Goal: Task Accomplishment & Management: Complete application form

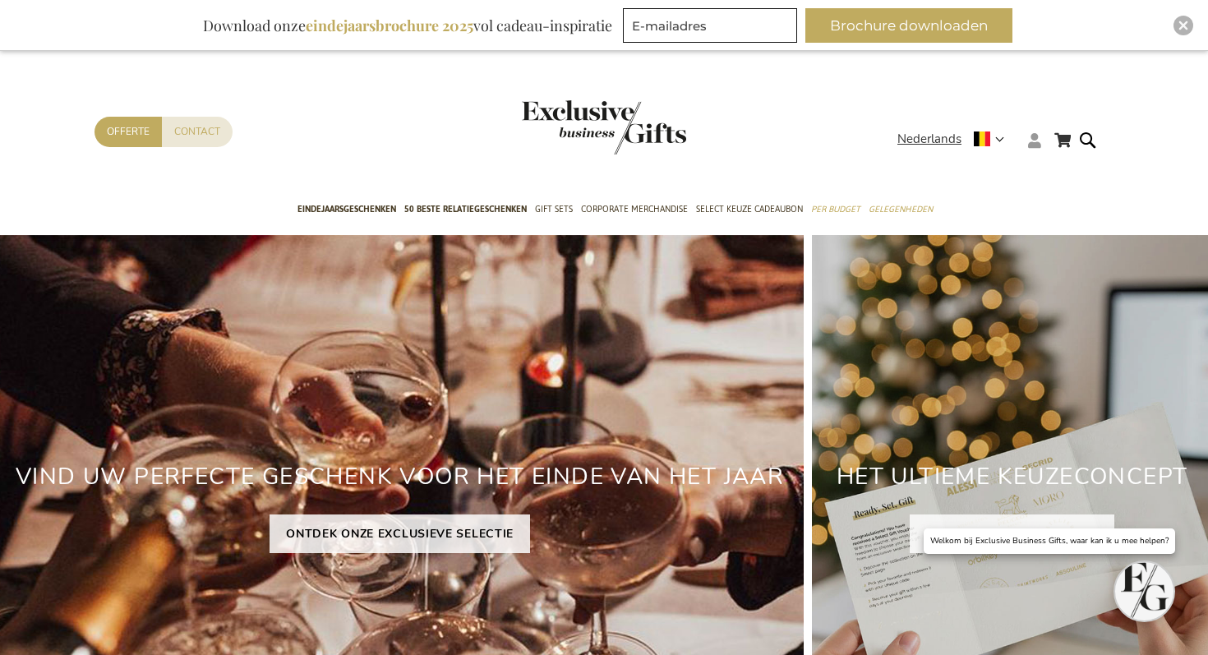
click at [1032, 145] on icon at bounding box center [1034, 140] width 13 height 15
click at [1041, 169] on link "Login" at bounding box center [1045, 174] width 30 height 16
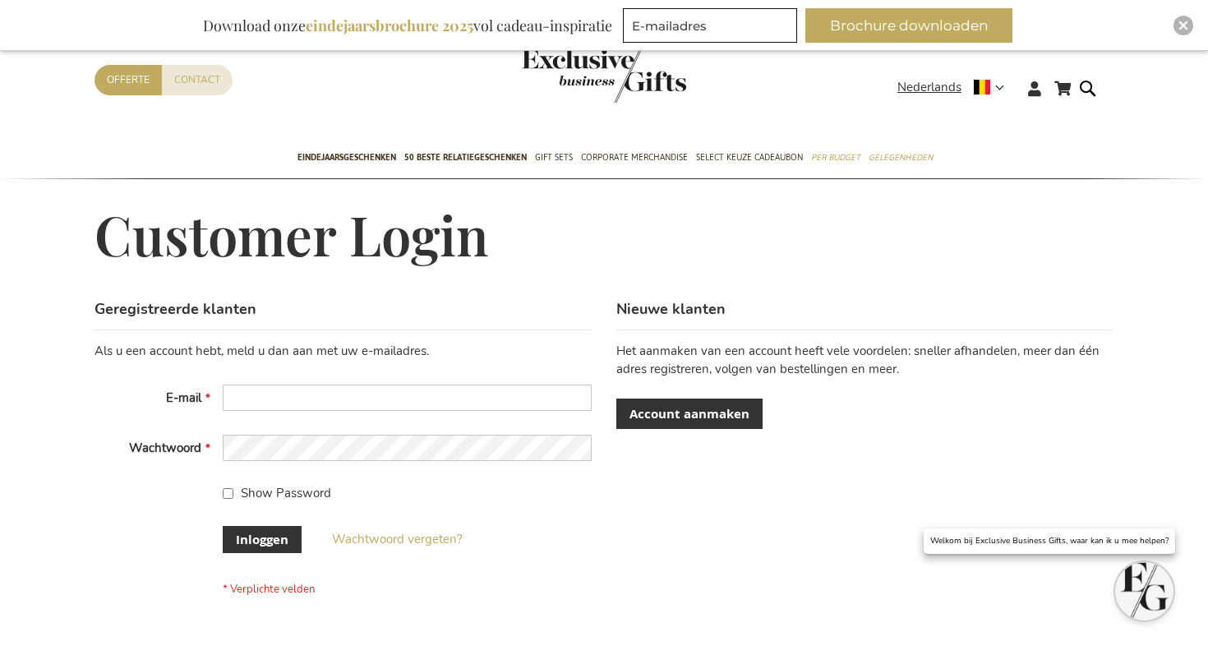
scroll to position [53, 0]
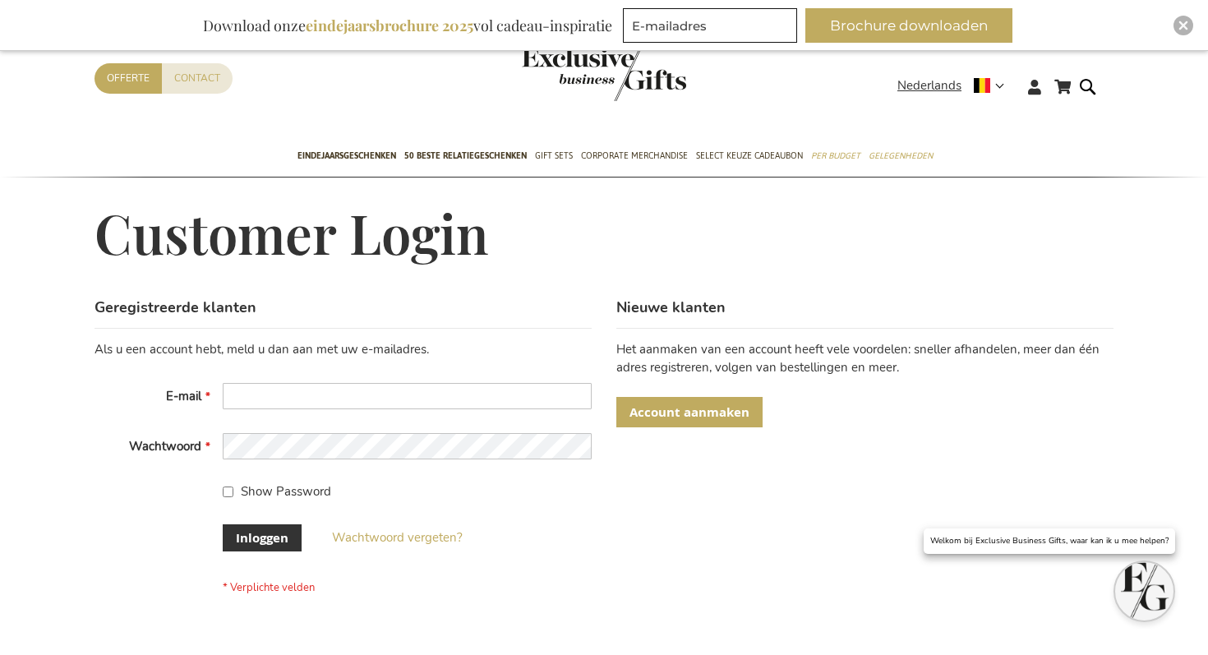
click at [696, 408] on span "Account aanmaken" at bounding box center [690, 412] width 120 height 17
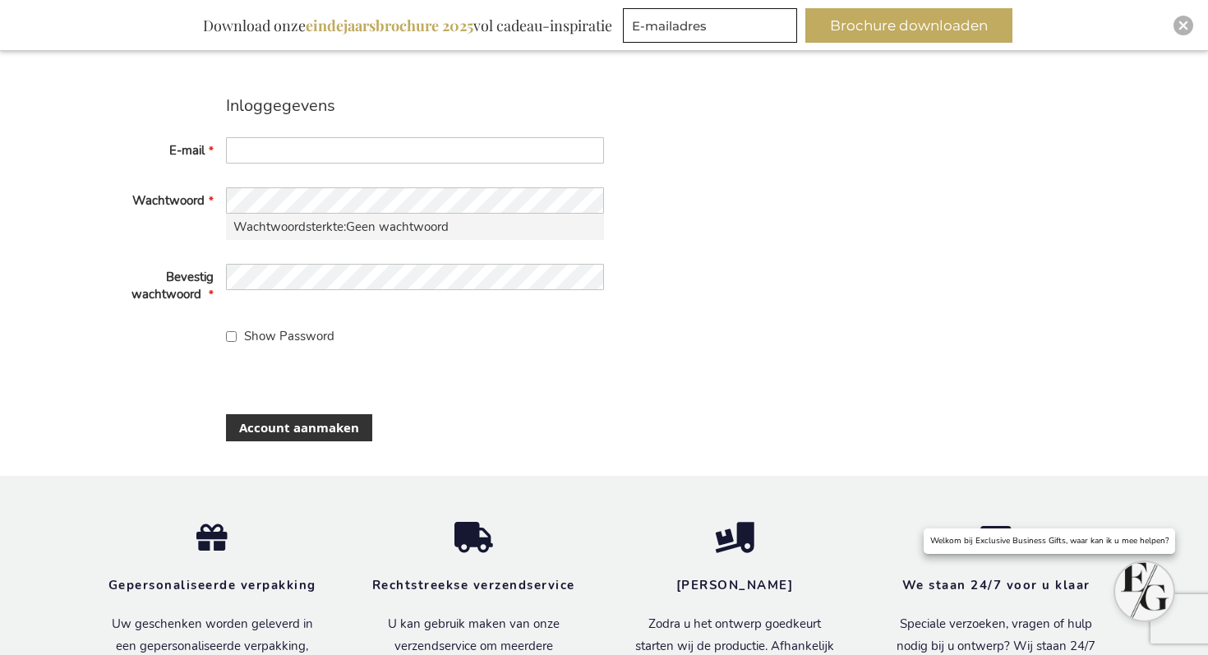
scroll to position [117, 0]
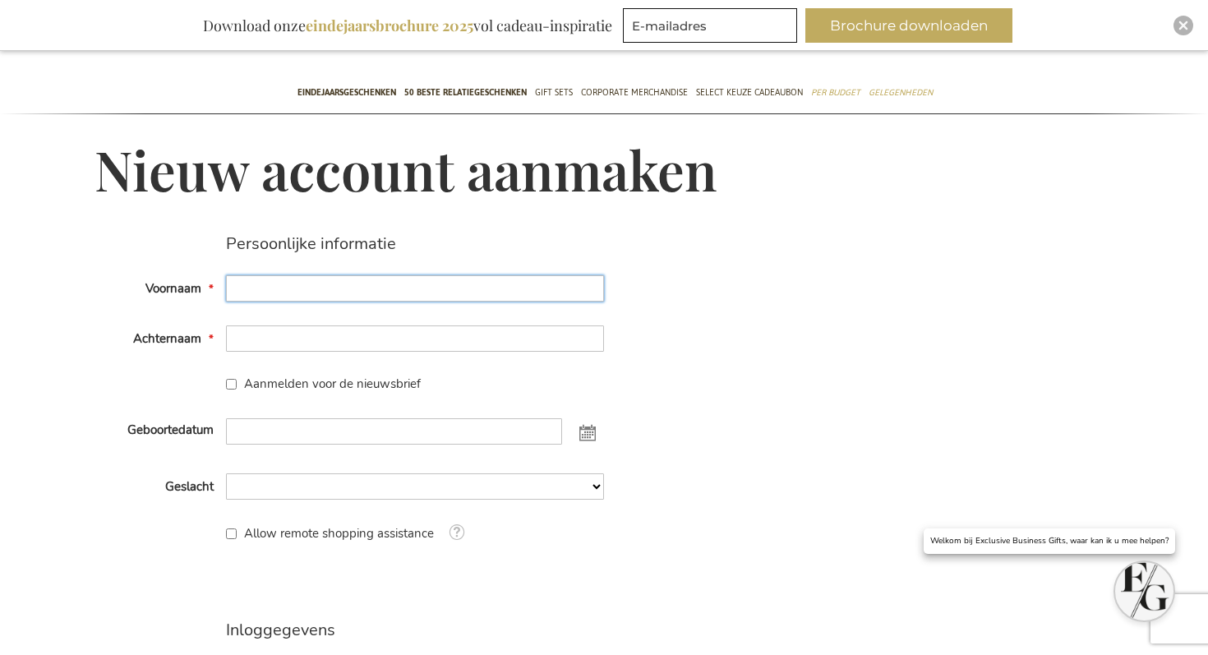
click at [375, 298] on input "Voornaam" at bounding box center [415, 288] width 378 height 26
type input "[PERSON_NAME]"
click at [332, 346] on input "Achternaam" at bounding box center [415, 339] width 378 height 26
type input "a"
type input "Vandercasteelen"
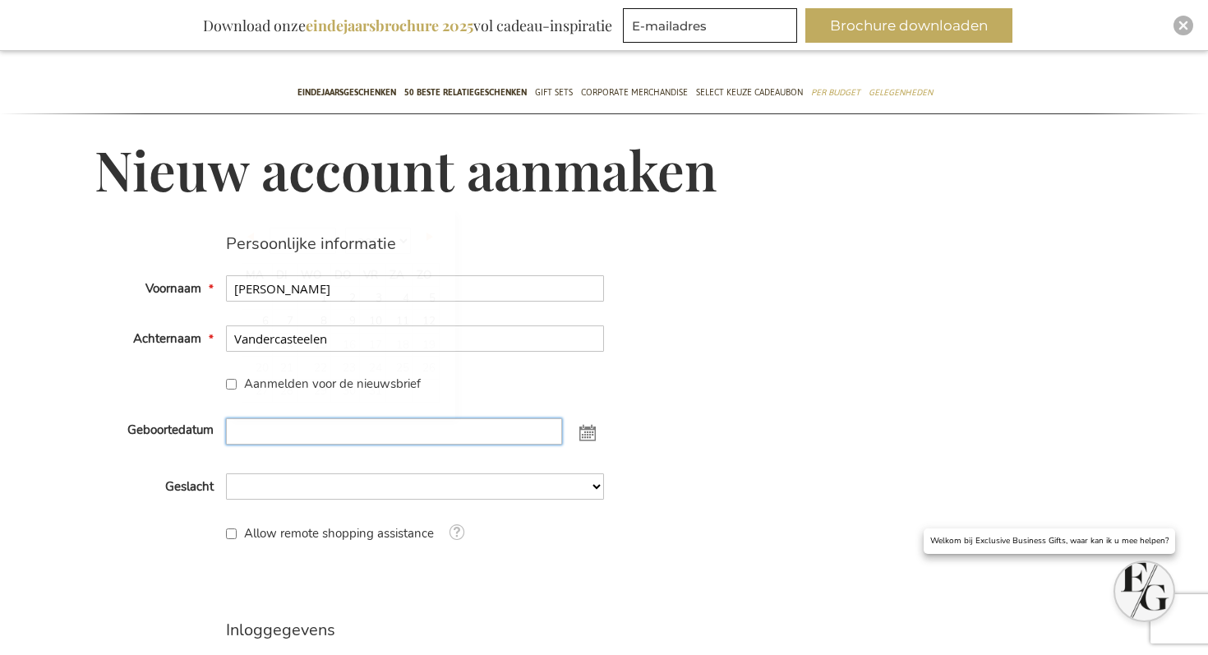
click at [312, 423] on input "Geboortedatum" at bounding box center [394, 431] width 337 height 26
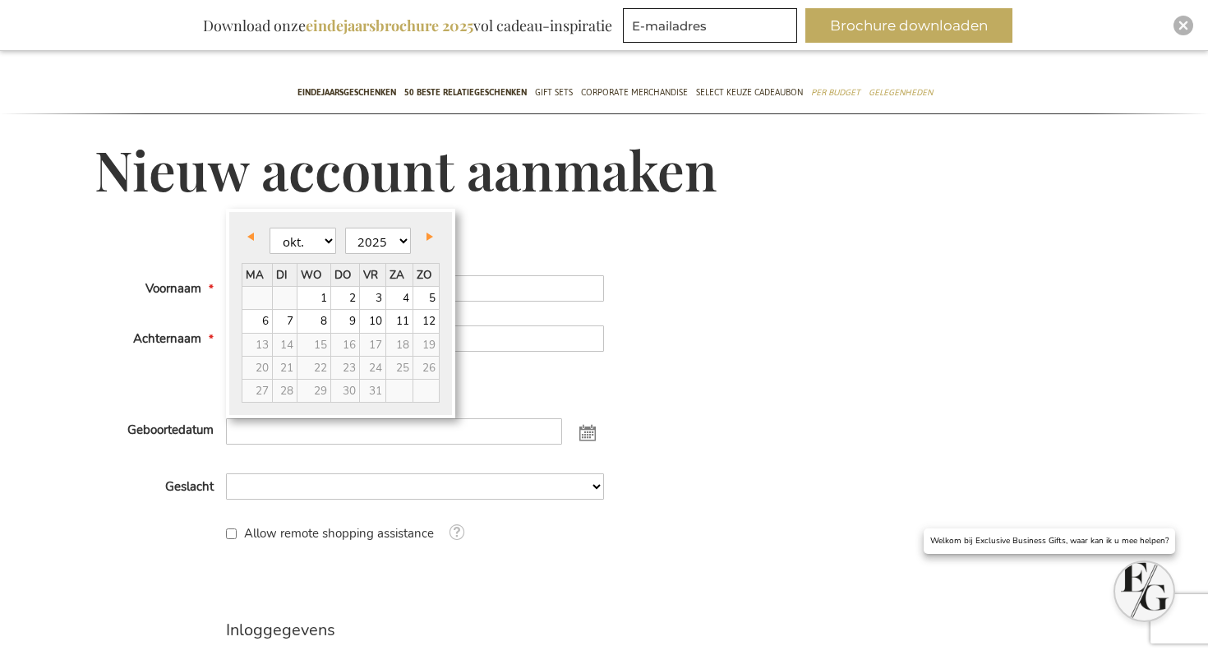
click at [360, 395] on span "31" at bounding box center [372, 391] width 25 height 22
click at [366, 242] on select "1905 1906 1907 1908 1909 1910 1911 1912 1913 1914 1915 1916 1917 1918 1919 1920…" at bounding box center [378, 241] width 67 height 26
click at [310, 390] on link "31" at bounding box center [314, 391] width 33 height 22
type input "31-10-2001"
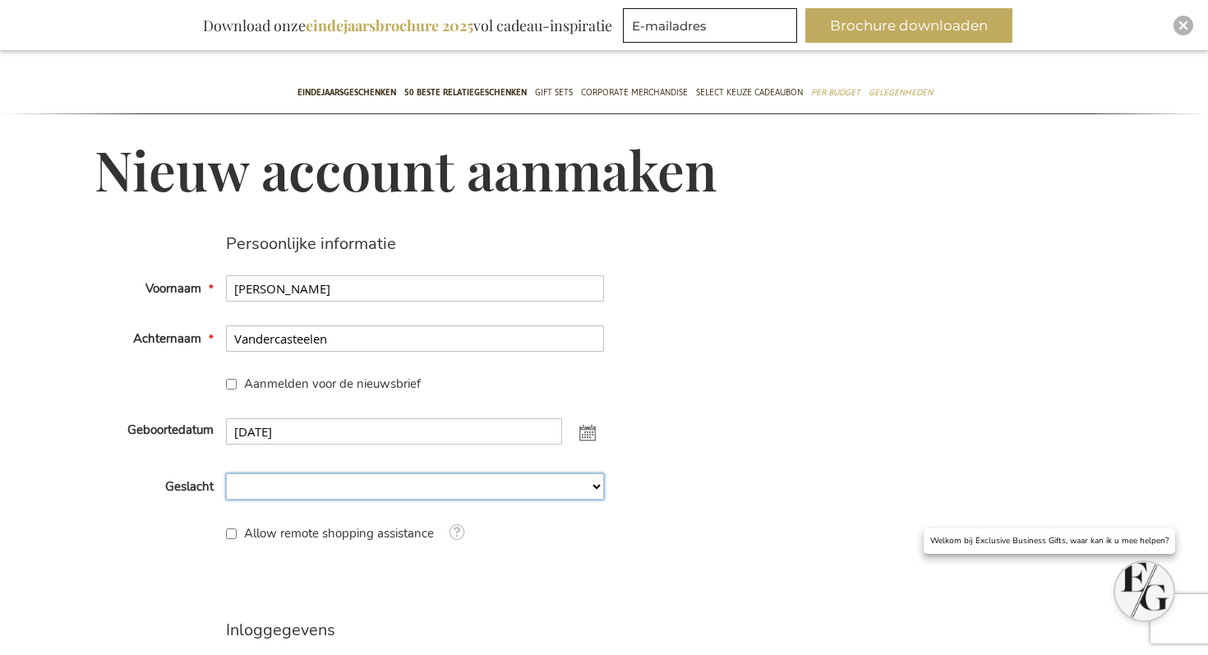
click at [295, 482] on select "Man Man Vrouw Vrouw Niet Gespecificeerd" at bounding box center [415, 487] width 378 height 26
select select "710"
click at [226, 474] on select "Man Man Vrouw Vrouw Niet Gespecificeerd" at bounding box center [415, 487] width 378 height 26
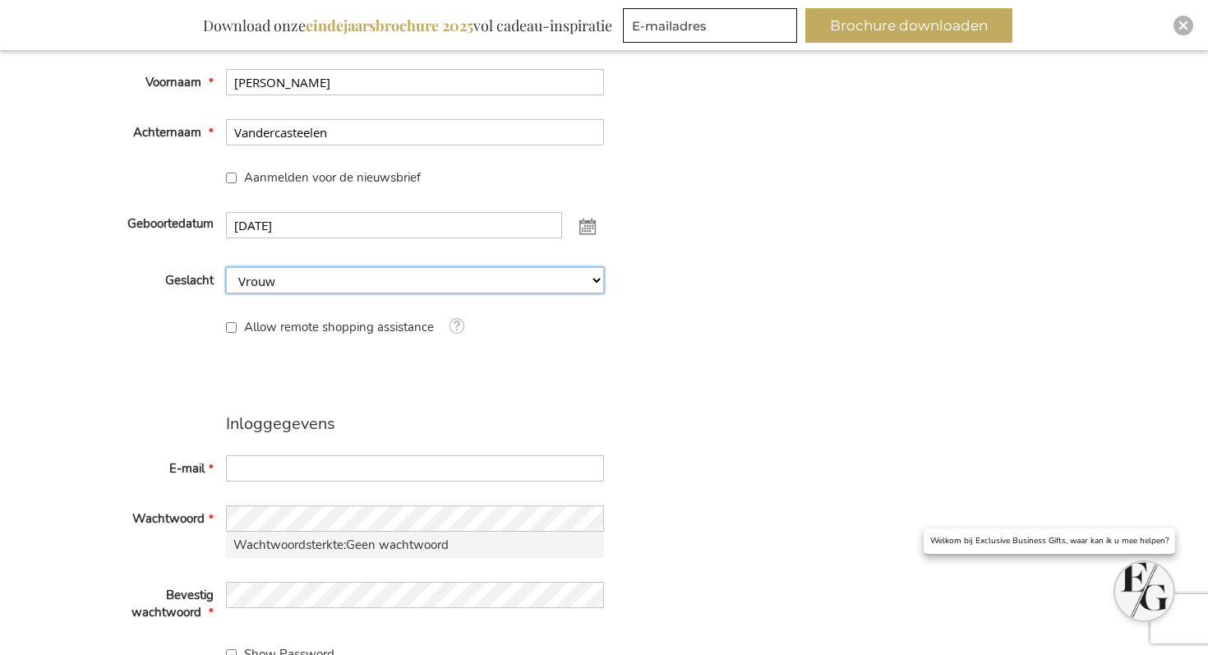
scroll to position [377, 0]
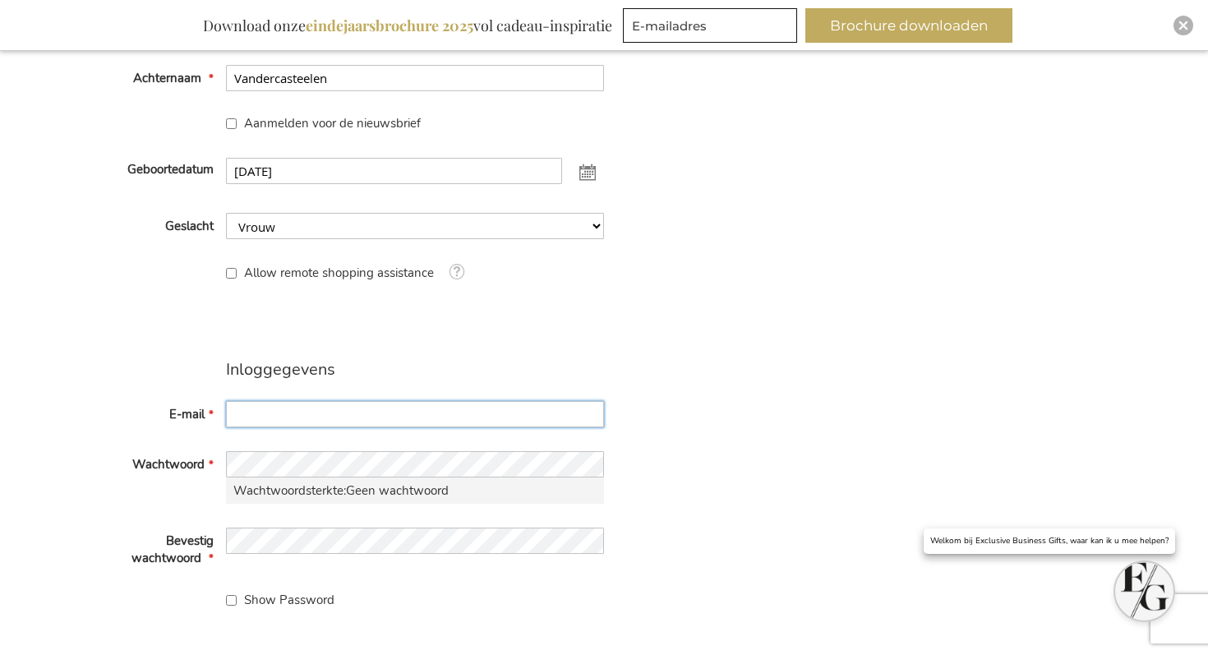
click at [286, 417] on input "E-mail" at bounding box center [415, 414] width 378 height 26
type input "[PERSON_NAME][EMAIL_ADDRESS][DOMAIN_NAME]"
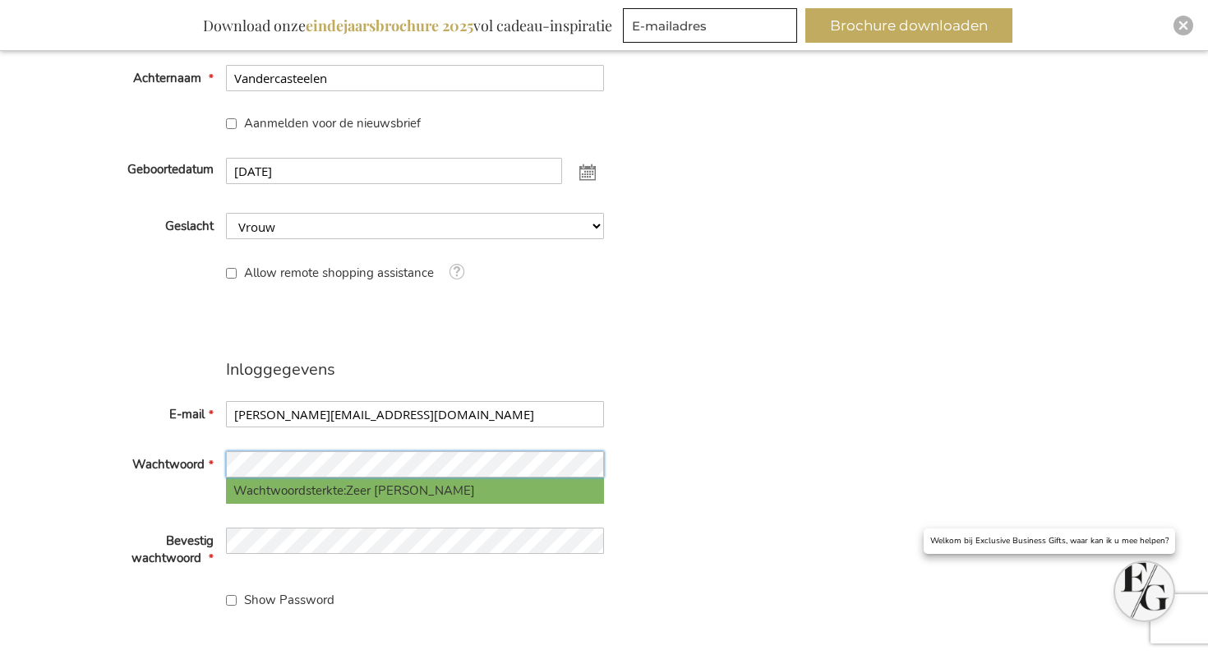
click at [178, 461] on div "Wachtwoord Wachtwoordsterkte: Zeer Sterk" at bounding box center [350, 477] width 510 height 53
click at [263, 580] on fieldset "Inloggegevens E-mail pauline@newballsplease.be Wachtwoord Wachtwoordsterkte: Ze…" at bounding box center [350, 485] width 510 height 250
click at [257, 589] on fieldset "Inloggegevens E-mail pauline@newballsplease.be Wachtwoord Wachtwoordsterkte: Ze…" at bounding box center [350, 485] width 510 height 250
click at [247, 608] on div "Show Password" at bounding box center [350, 600] width 510 height 17
click at [233, 599] on input "Show Password" at bounding box center [231, 600] width 11 height 11
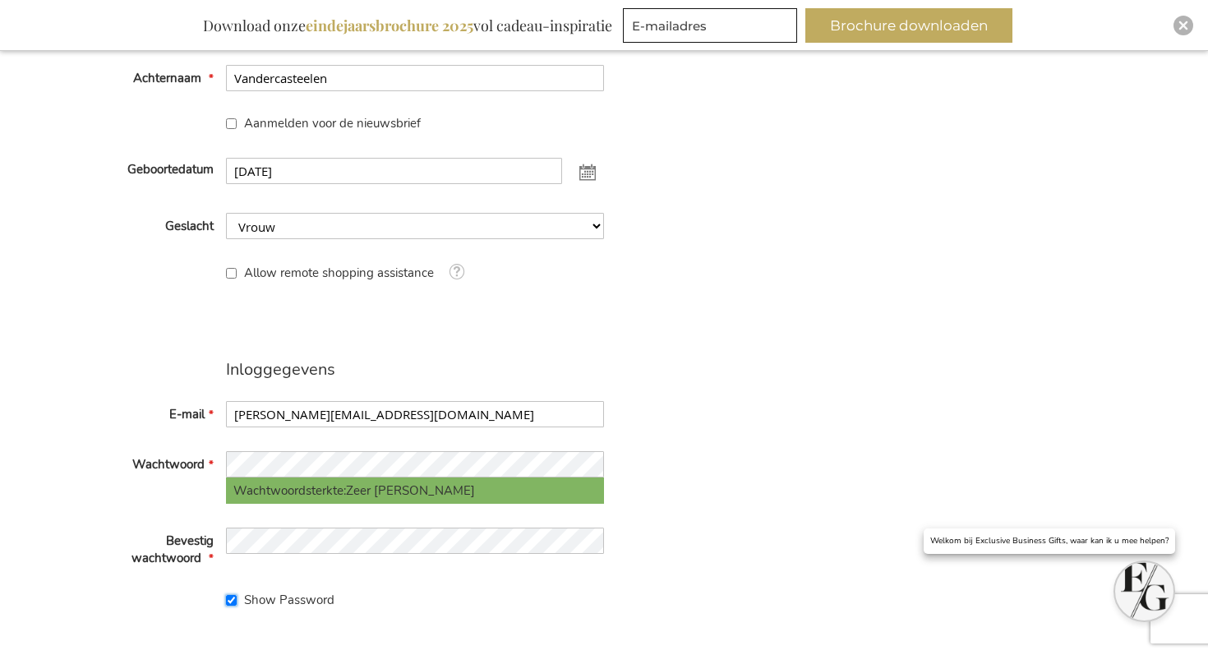
click at [233, 599] on input "Show Password" at bounding box center [231, 600] width 11 height 11
checkbox input "false"
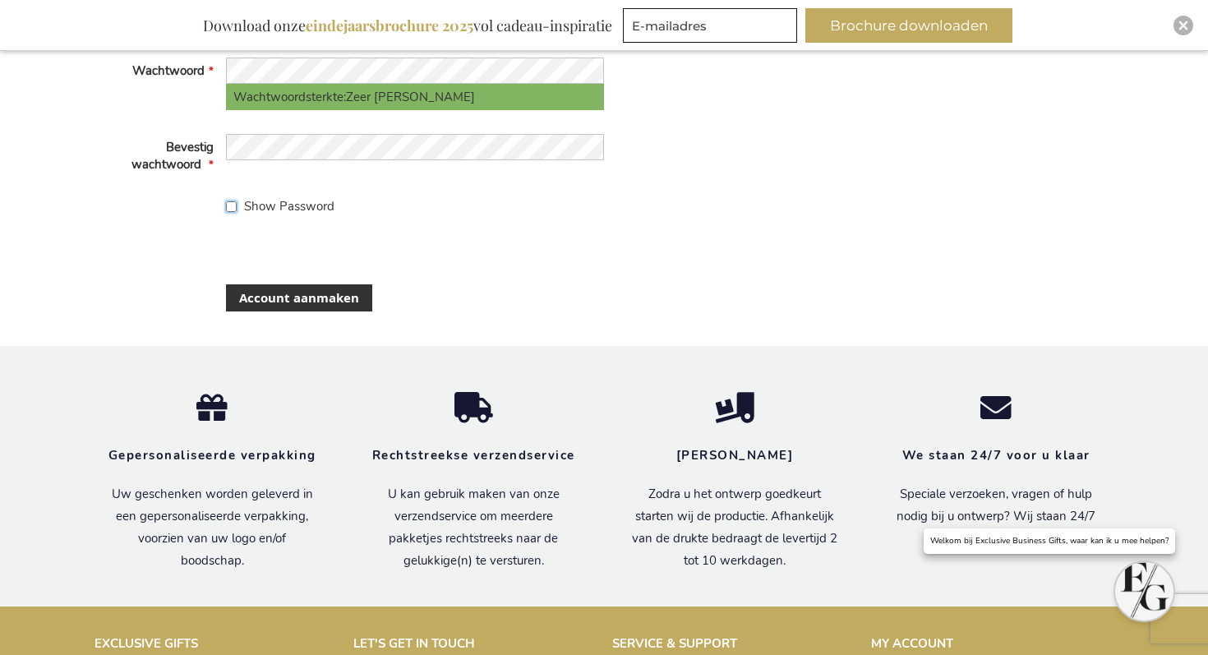
scroll to position [770, 0]
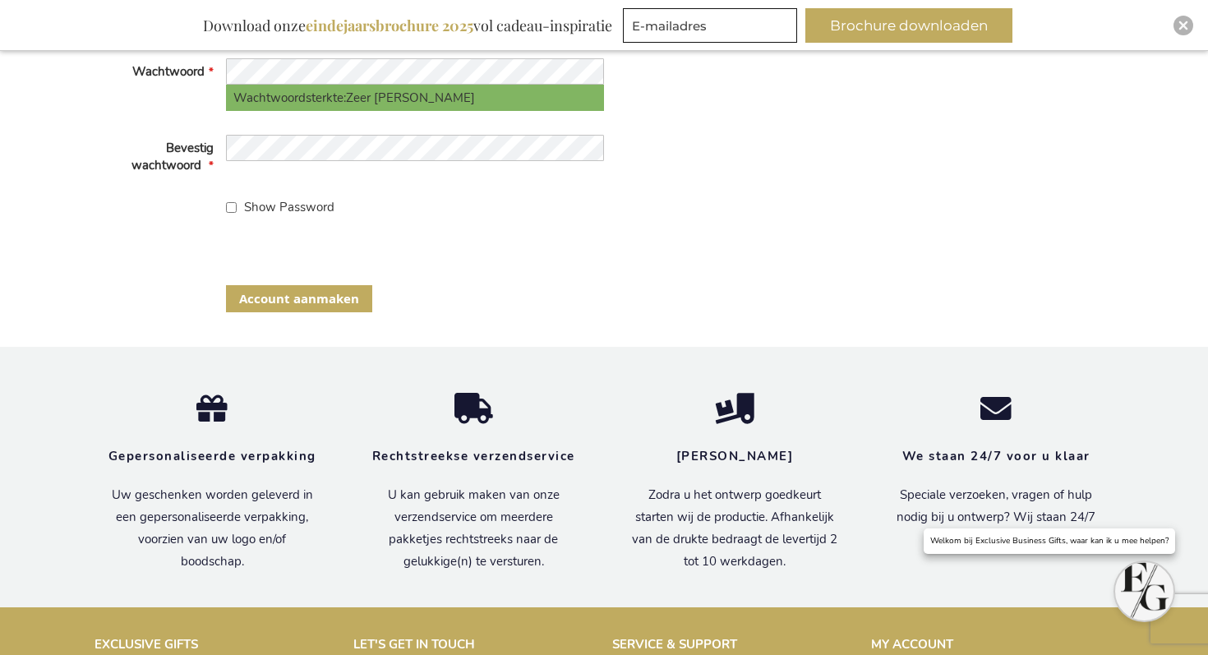
click at [334, 300] on span "Account aanmaken" at bounding box center [299, 298] width 120 height 17
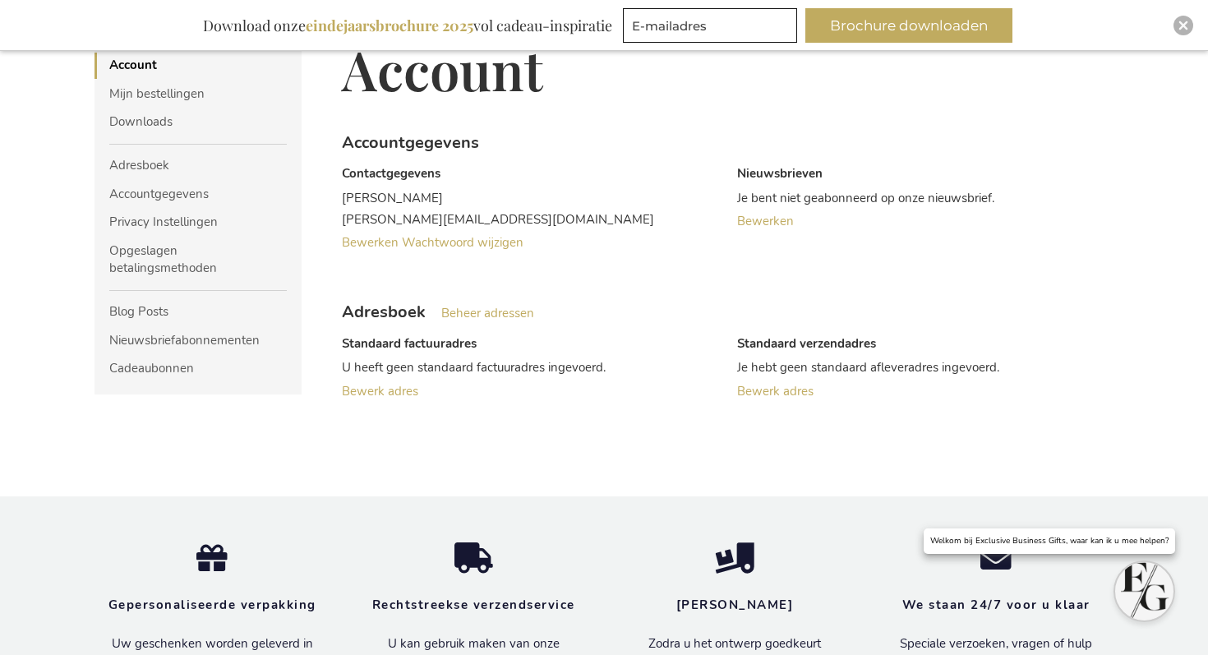
scroll to position [261, 0]
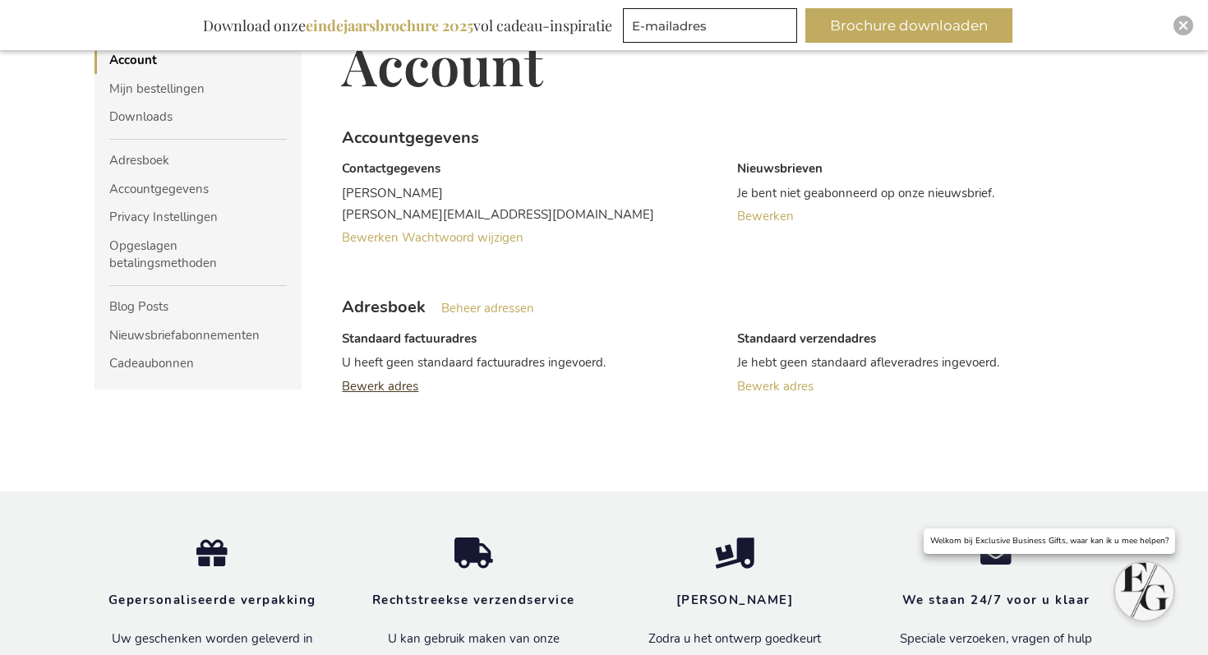
type input "[PERSON_NAME][EMAIL_ADDRESS][DOMAIN_NAME]"
click at [377, 381] on span "Bewerk adres" at bounding box center [380, 386] width 76 height 16
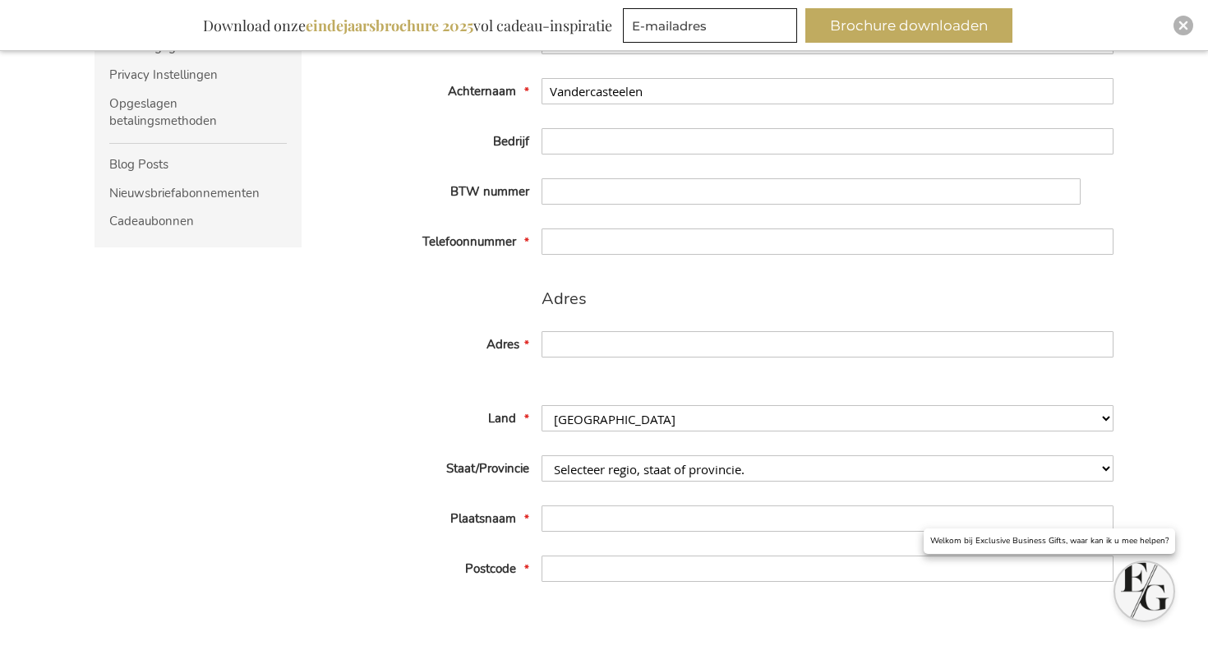
scroll to position [366, 0]
type input "[PERSON_NAME][EMAIL_ADDRESS][DOMAIN_NAME]"
click at [568, 139] on input "Bedrijf" at bounding box center [828, 140] width 572 height 26
type input "New Balls Please"
click at [608, 189] on input "BTW nummer" at bounding box center [812, 190] width 540 height 26
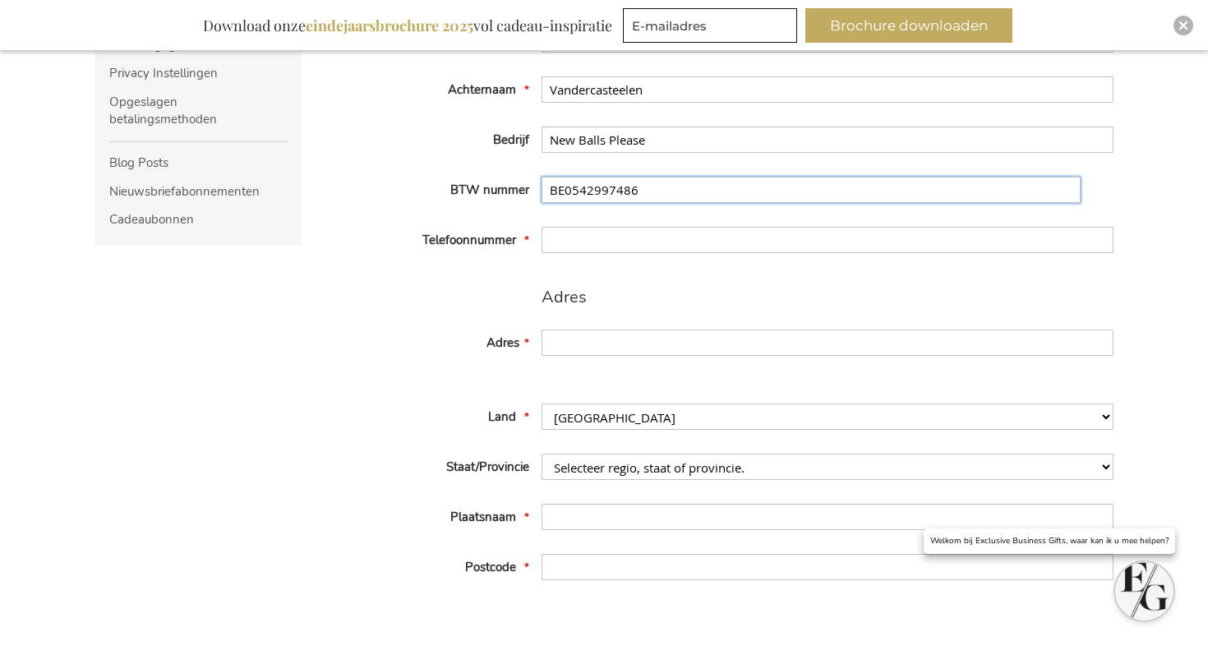
type input "BE0542997486"
click at [577, 234] on input "Telefoonnummer" at bounding box center [828, 240] width 572 height 26
click at [575, 345] on input "Adres" at bounding box center [828, 343] width 572 height 26
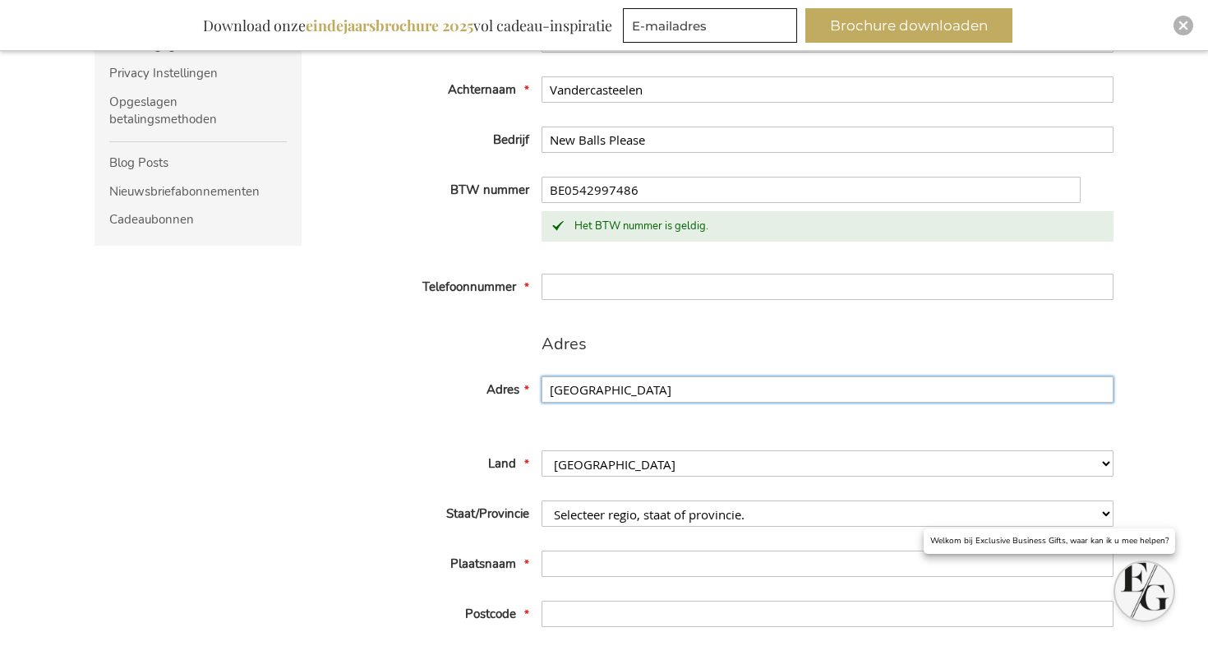
scroll to position [382, 0]
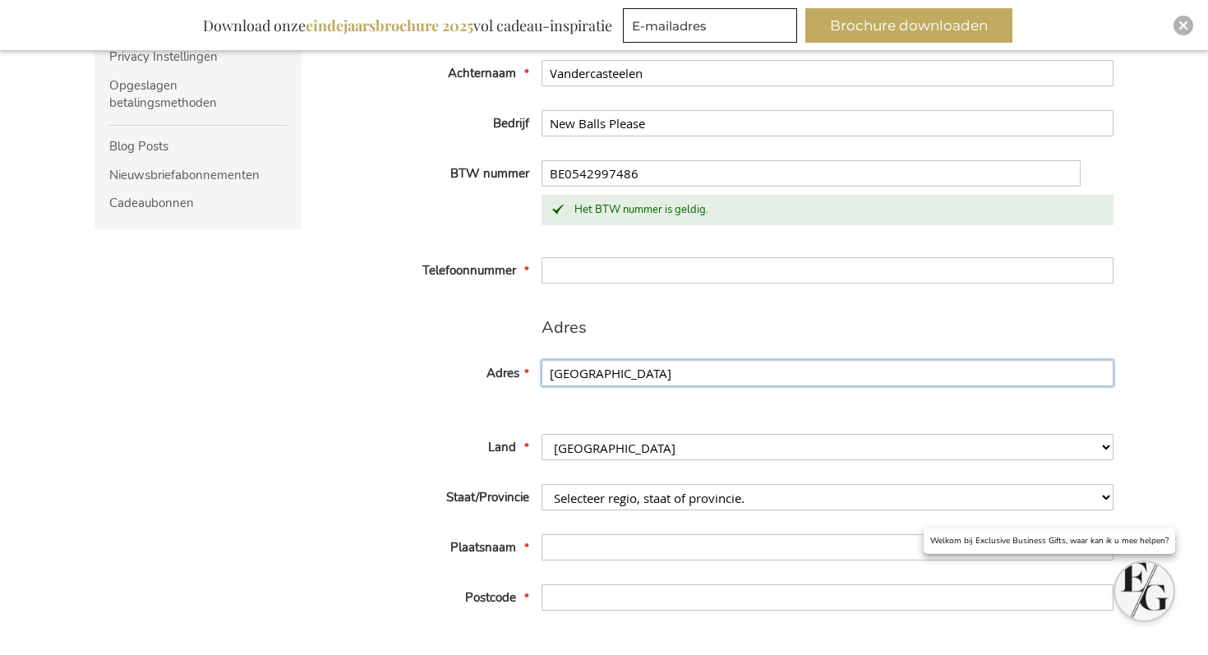
type input "[GEOGRAPHIC_DATA]"
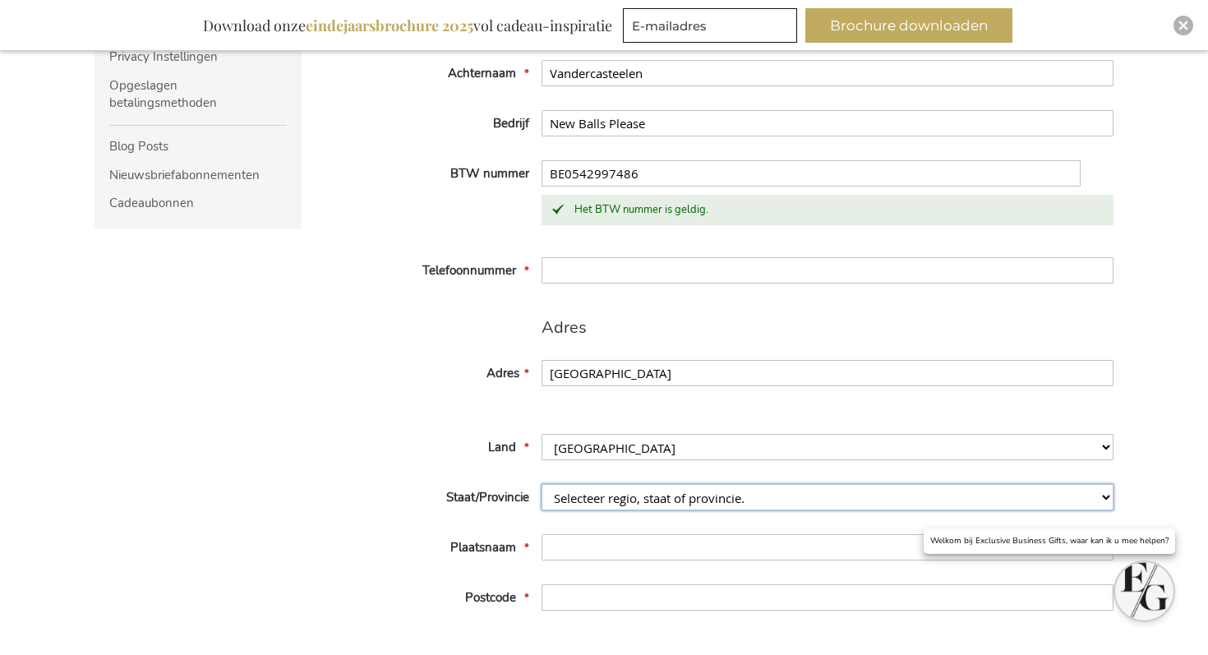
click at [598, 487] on select "Selecteer regio, staat of provincie. Antwerpen Brabant wallon Brussels-Capital …" at bounding box center [828, 497] width 572 height 26
select select "585"
click at [542, 484] on select "Selecteer regio, staat of provincie. Antwerpen Brabant wallon Brussels-Capital …" at bounding box center [828, 497] width 572 height 26
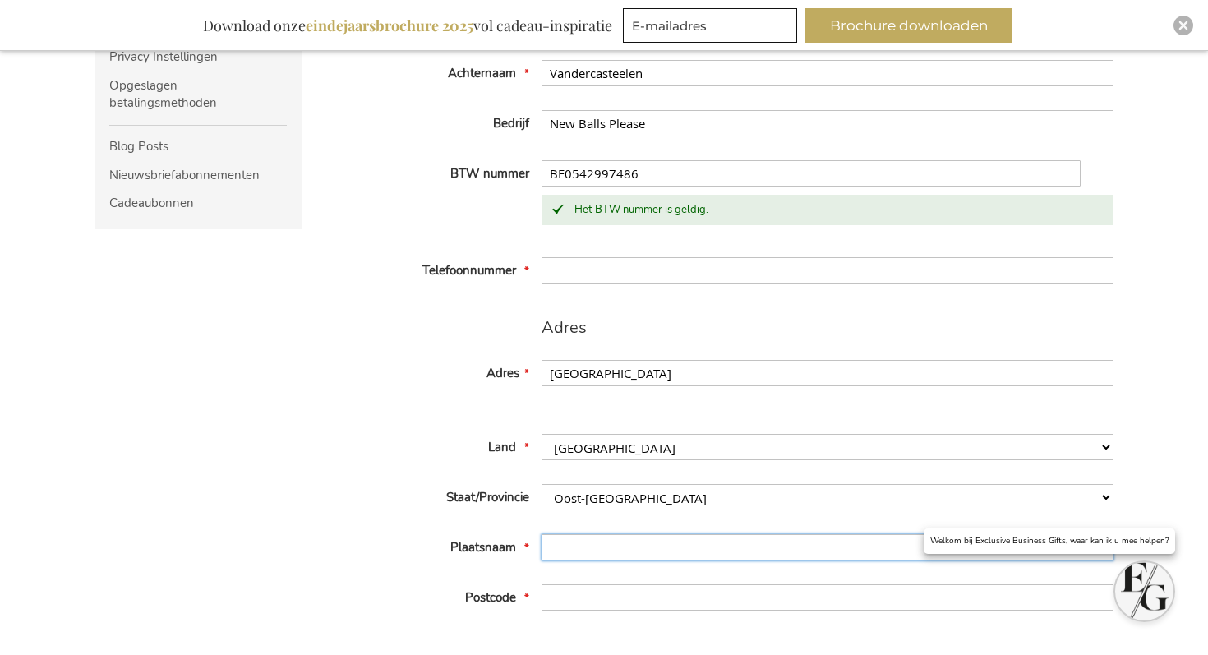
click at [566, 543] on input "Plaatsnaam" at bounding box center [828, 547] width 572 height 26
type input "Gent"
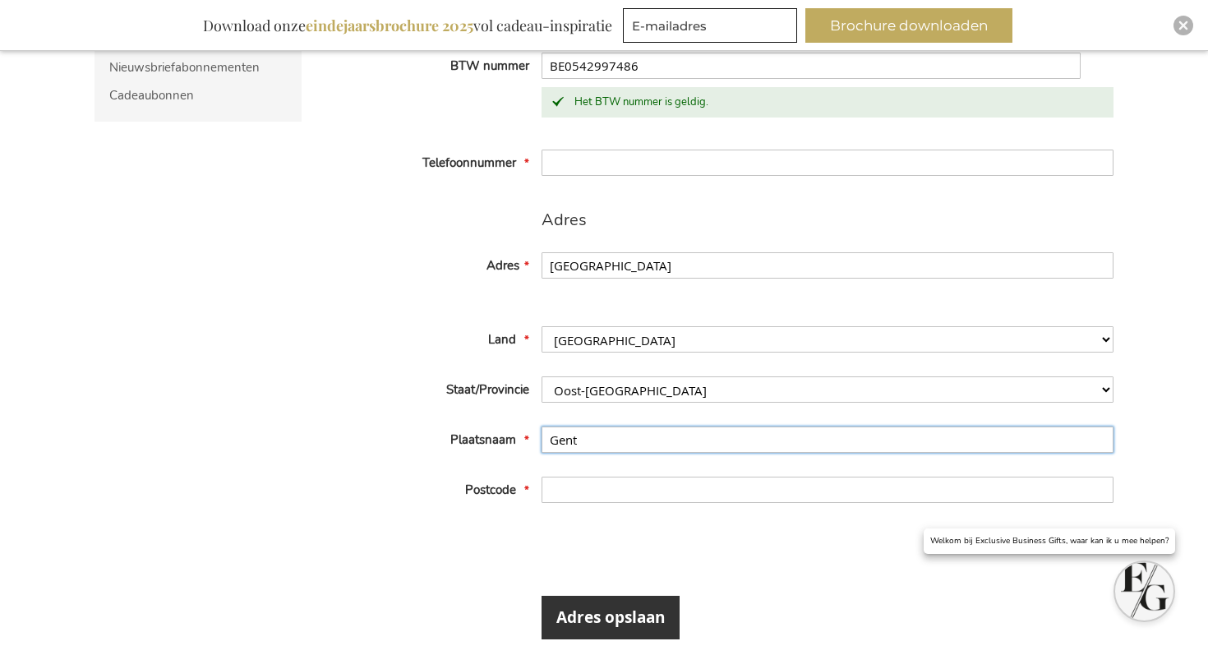
scroll to position [517, 0]
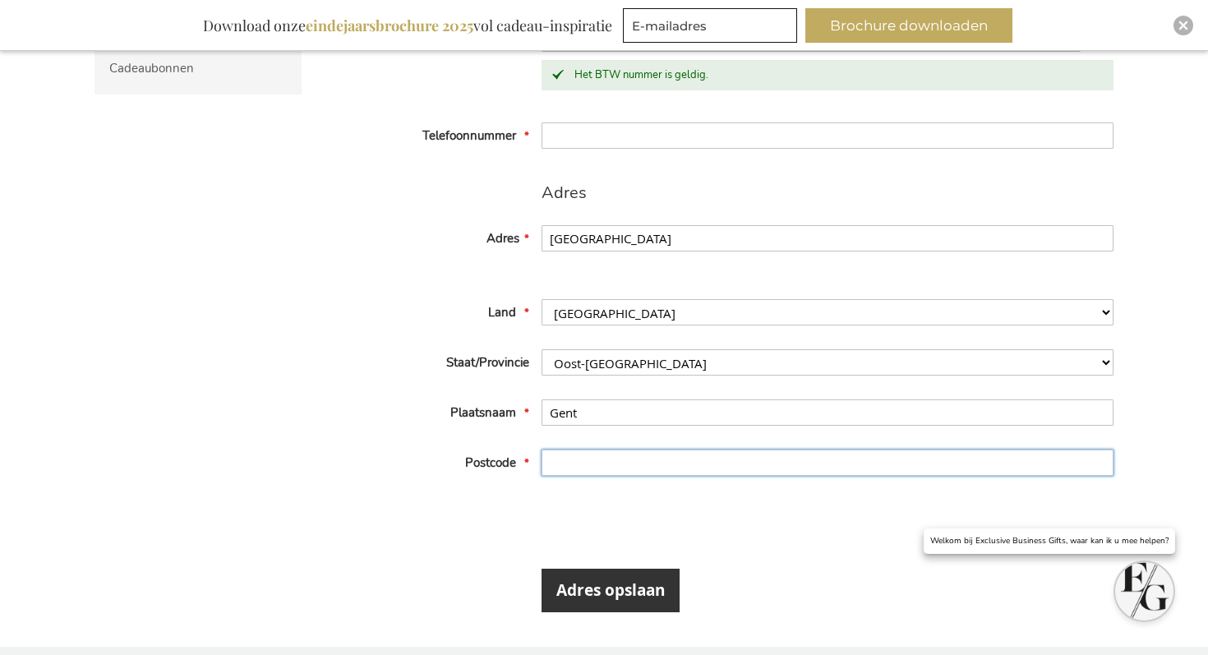
click at [644, 461] on input "Postcode" at bounding box center [828, 463] width 572 height 26
type input "9000"
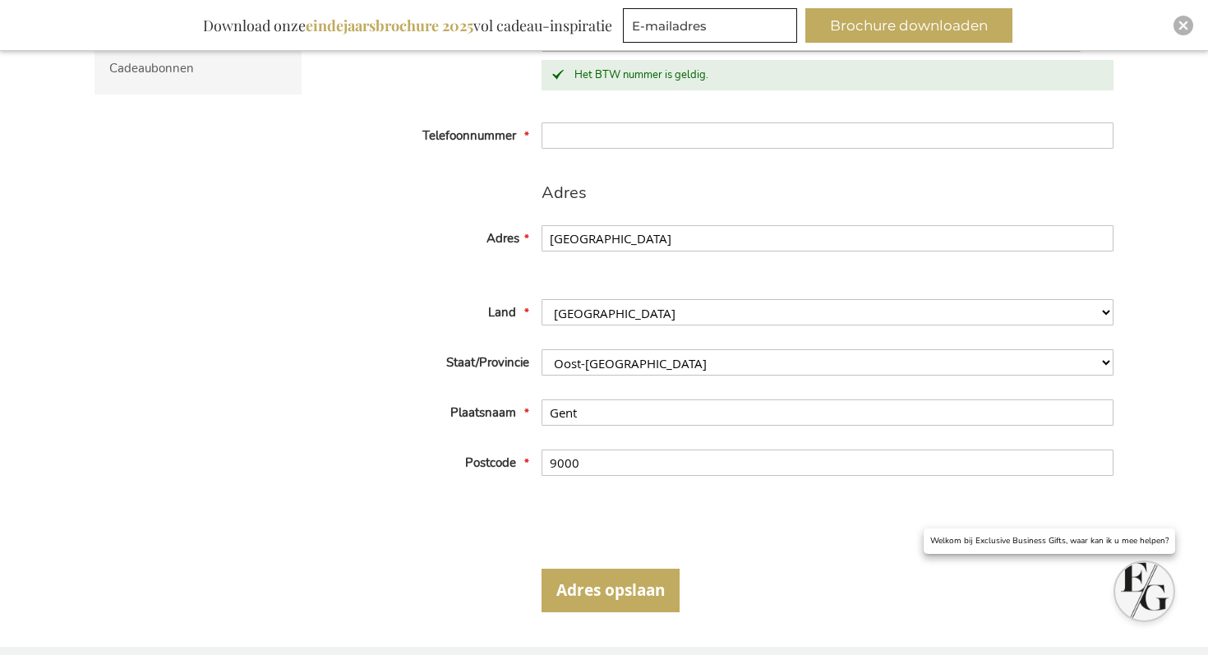
click at [617, 585] on span "Adres opslaan" at bounding box center [611, 590] width 109 height 21
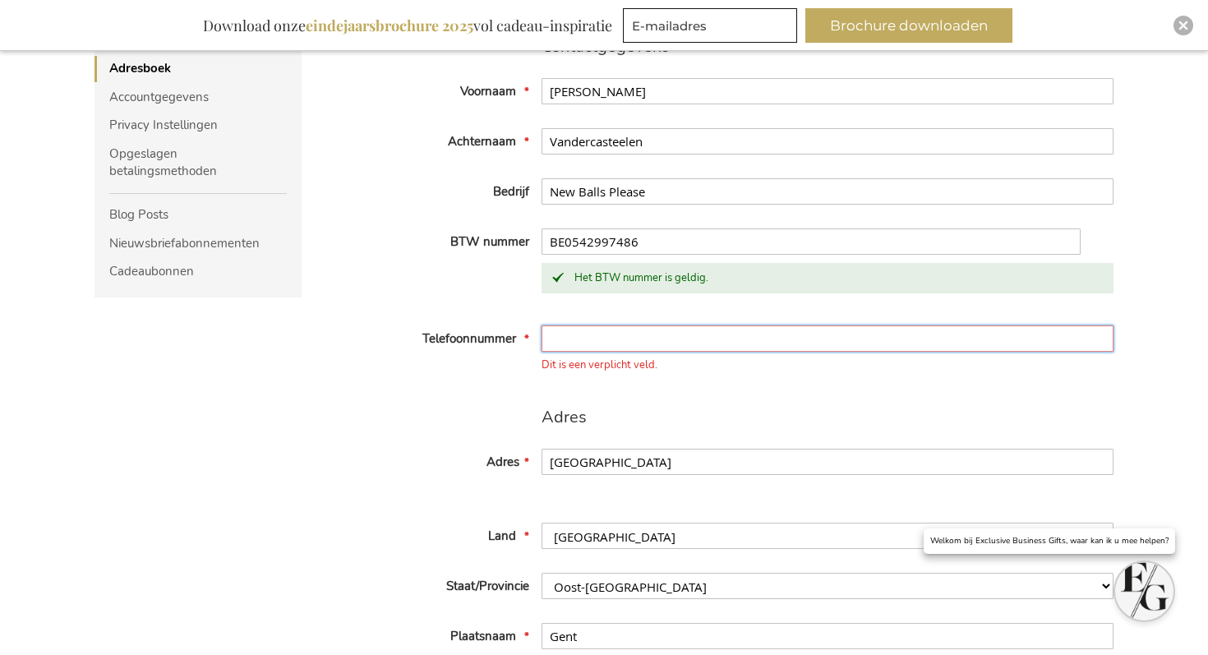
scroll to position [312, 0]
click at [606, 347] on input "Telefoonnummer" at bounding box center [828, 340] width 572 height 26
type input "0498 76 21 51"
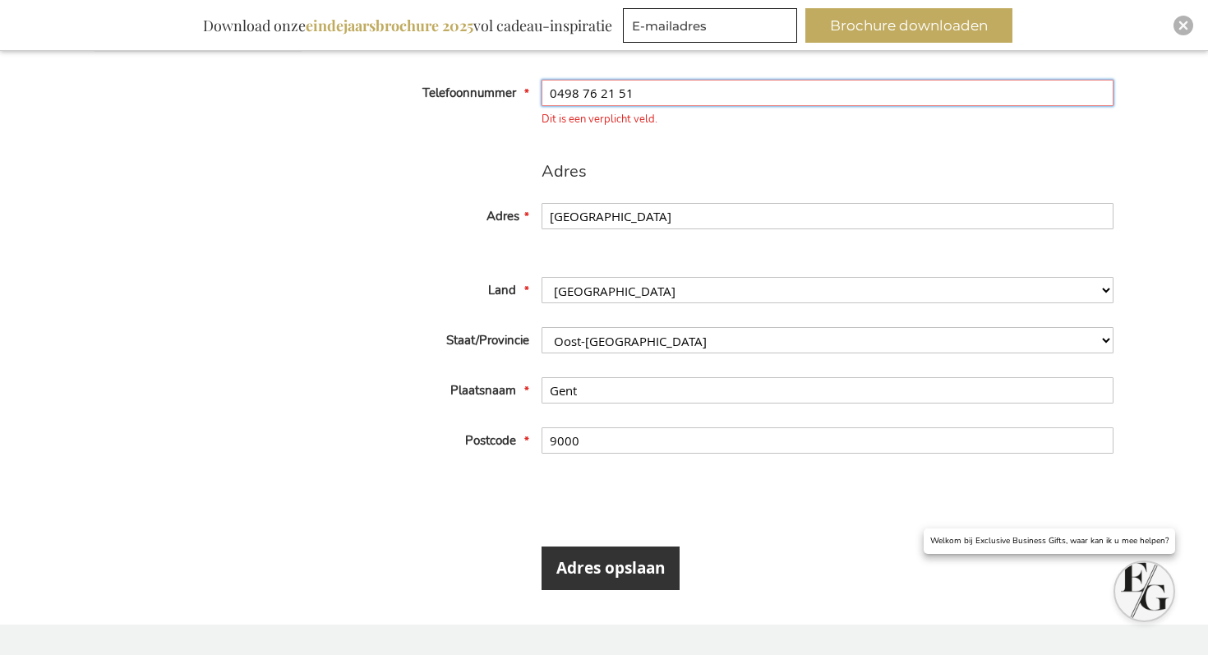
scroll to position [618, 0]
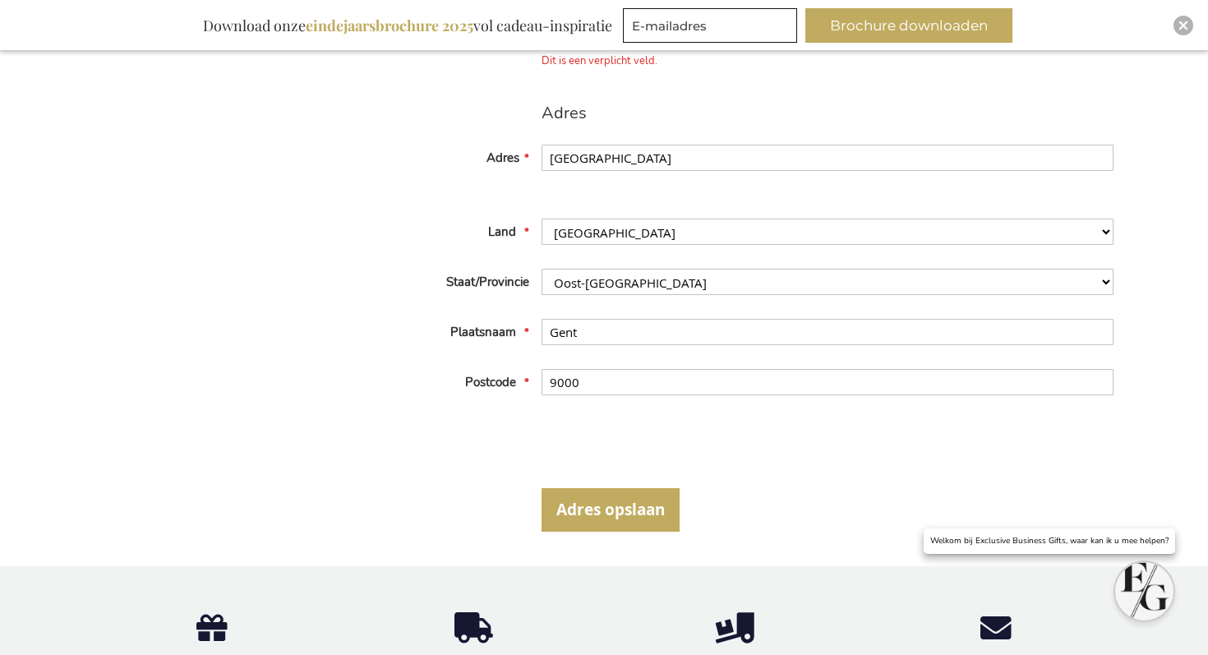
click at [617, 512] on span "Adres opslaan" at bounding box center [611, 509] width 109 height 21
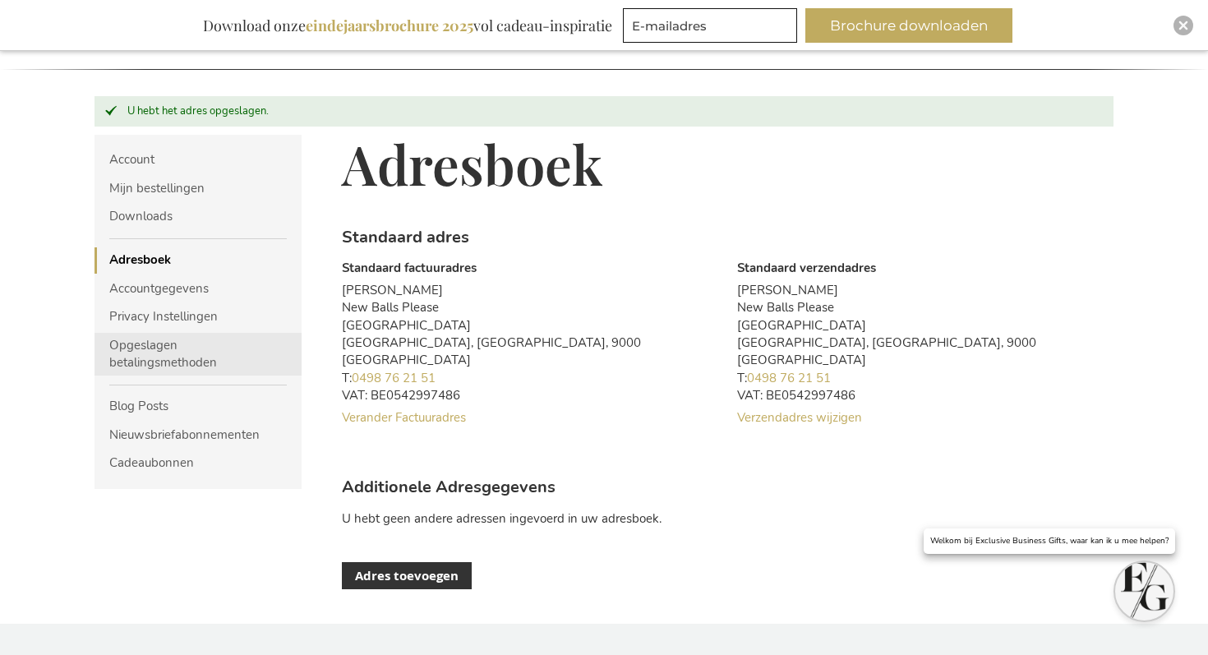
scroll to position [160, 0]
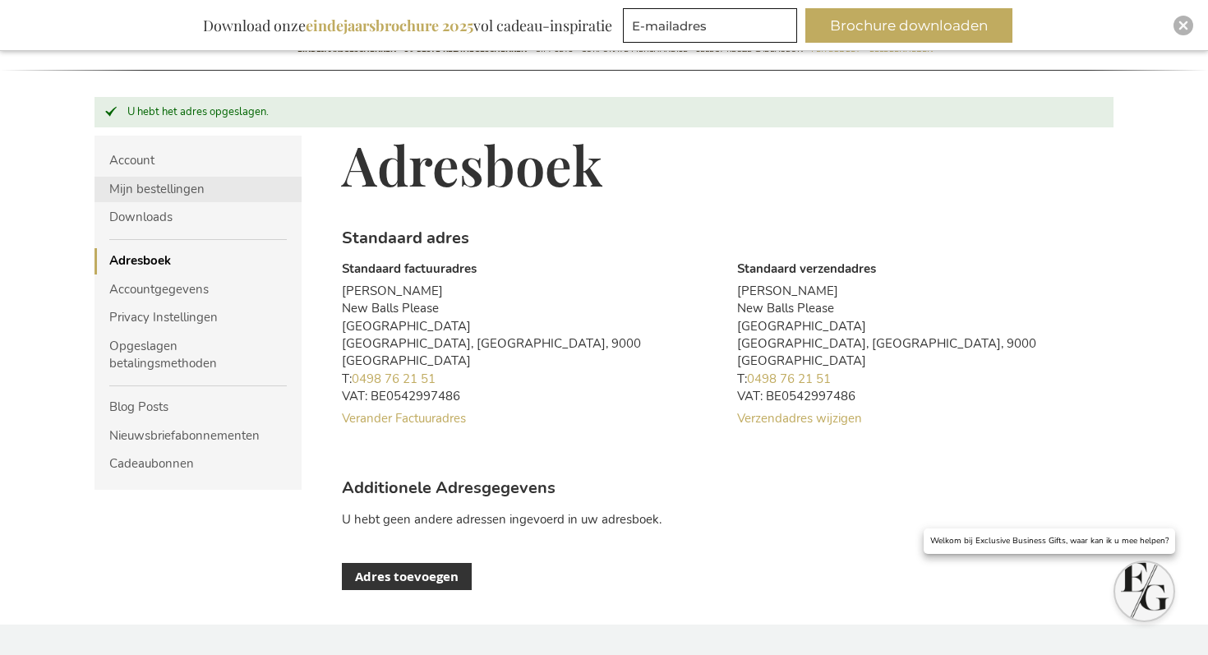
type input "[PERSON_NAME][EMAIL_ADDRESS][DOMAIN_NAME]"
click at [178, 191] on link "Mijn bestellingen" at bounding box center [198, 189] width 207 height 25
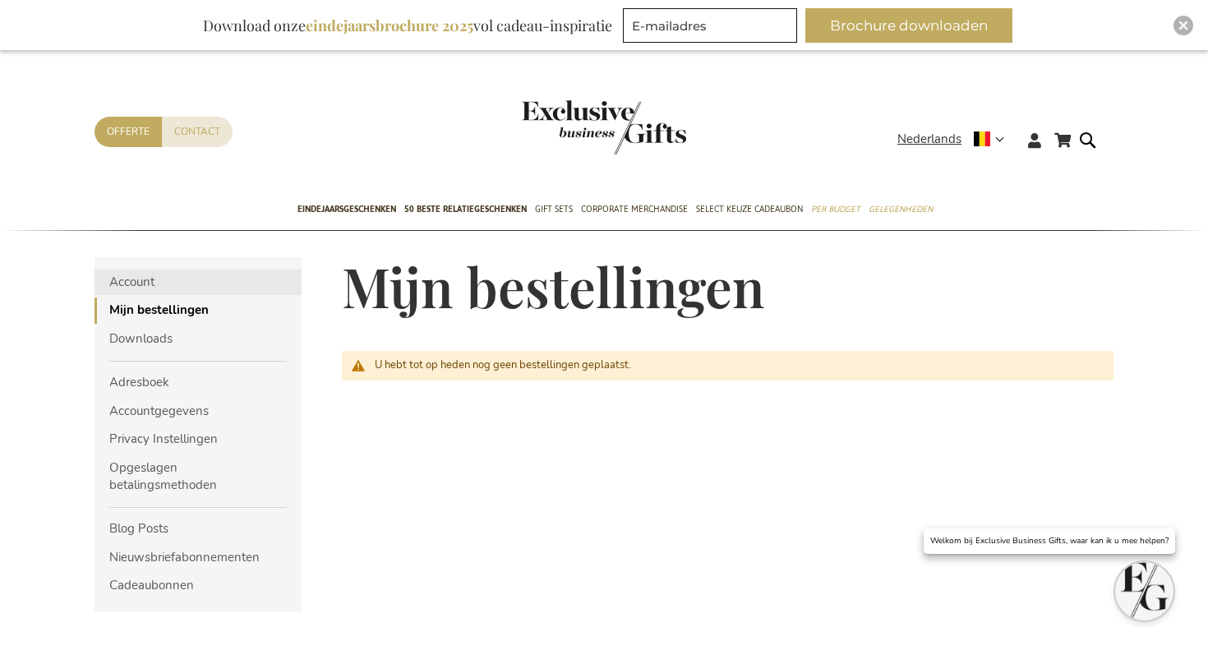
type input "[PERSON_NAME][EMAIL_ADDRESS][DOMAIN_NAME]"
click at [168, 284] on link "Account" at bounding box center [198, 282] width 207 height 25
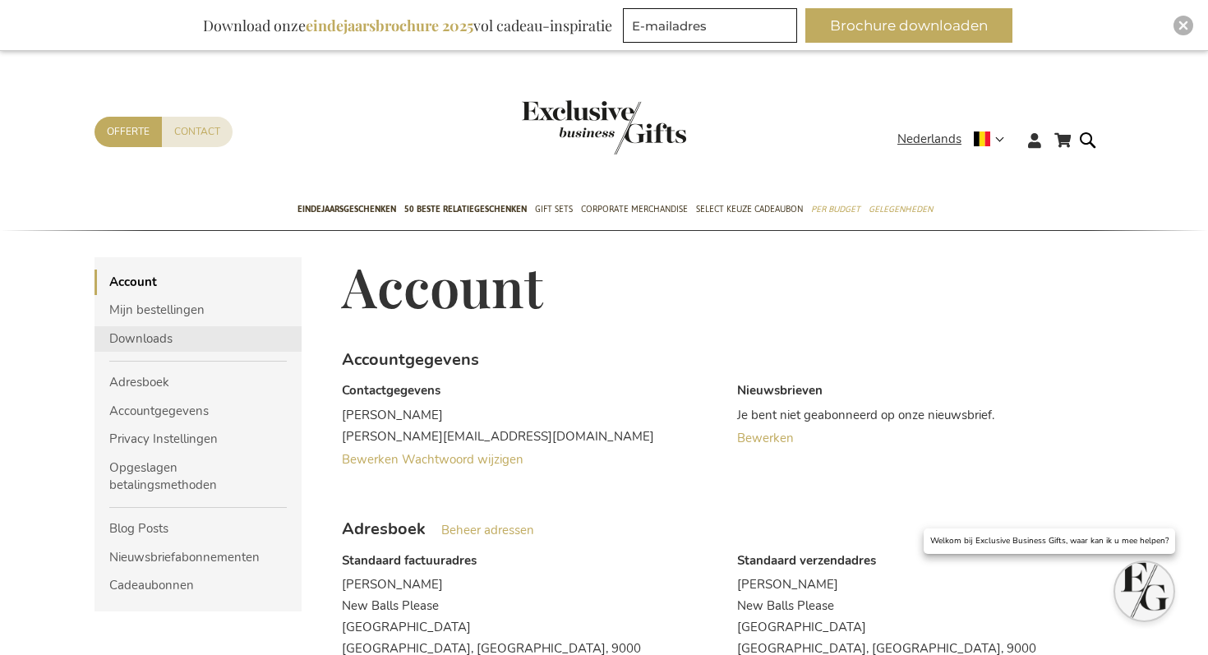
type input "[PERSON_NAME][EMAIL_ADDRESS][DOMAIN_NAME]"
click at [141, 349] on link "Downloads" at bounding box center [198, 338] width 207 height 25
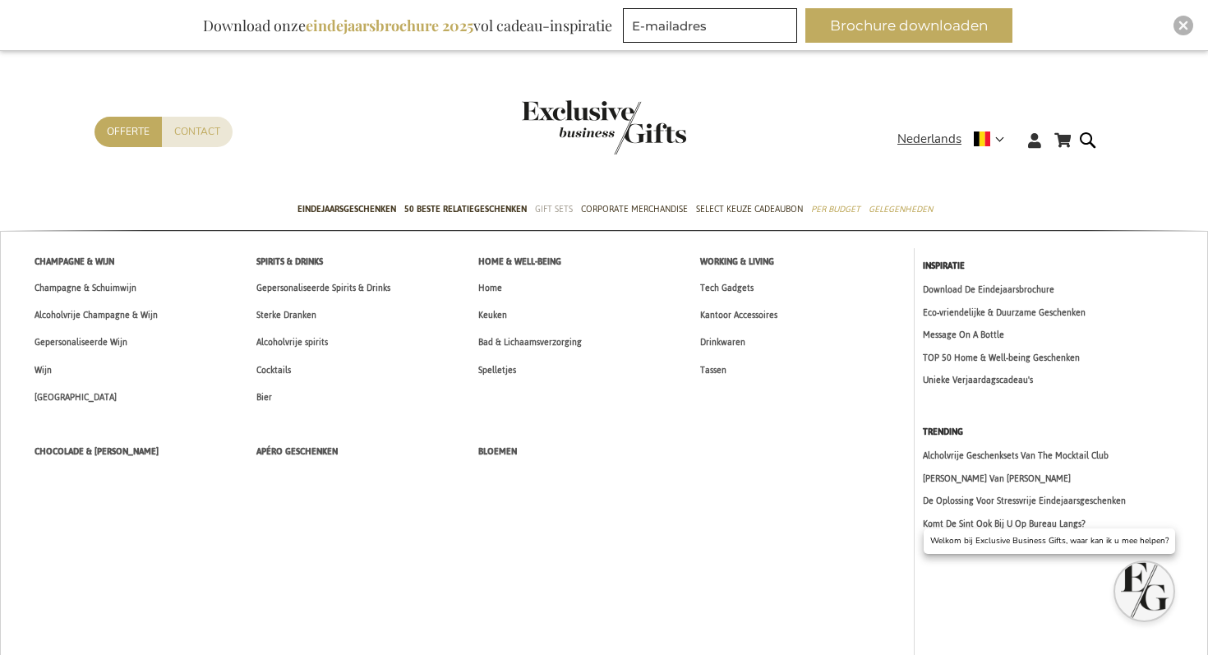
type input "[PERSON_NAME][EMAIL_ADDRESS][DOMAIN_NAME]"
click at [542, 208] on span "Gift Sets" at bounding box center [554, 209] width 38 height 17
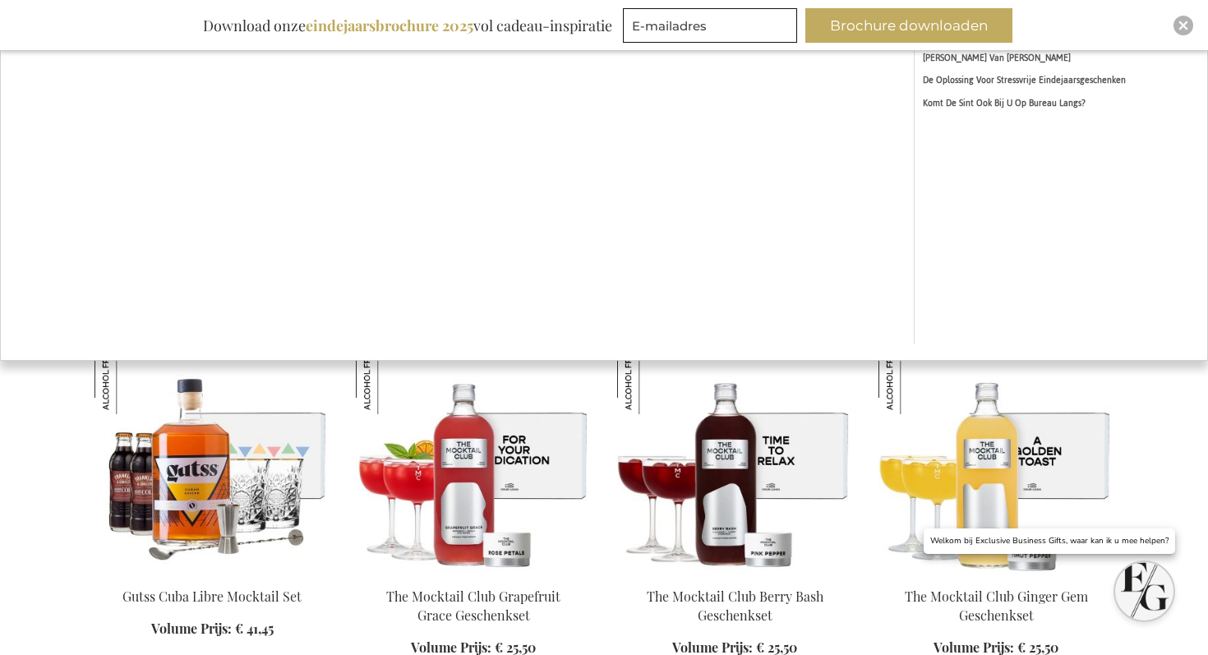
scroll to position [447, 0]
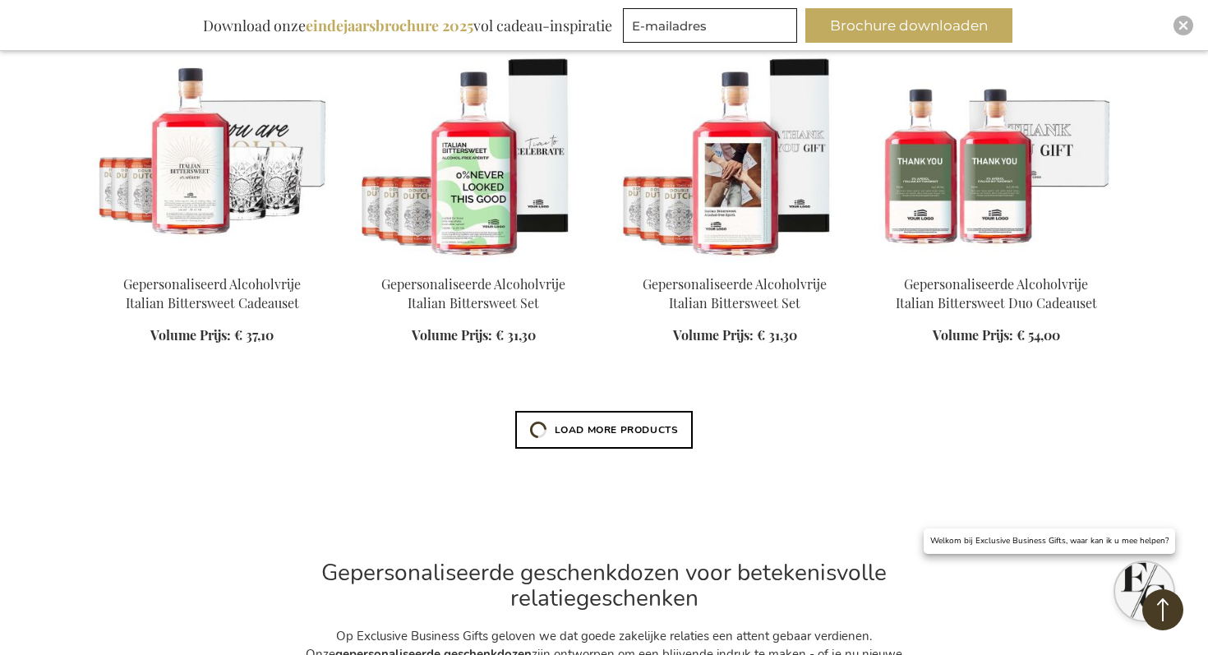
scroll to position [3324, 0]
